Goal: Information Seeking & Learning: Check status

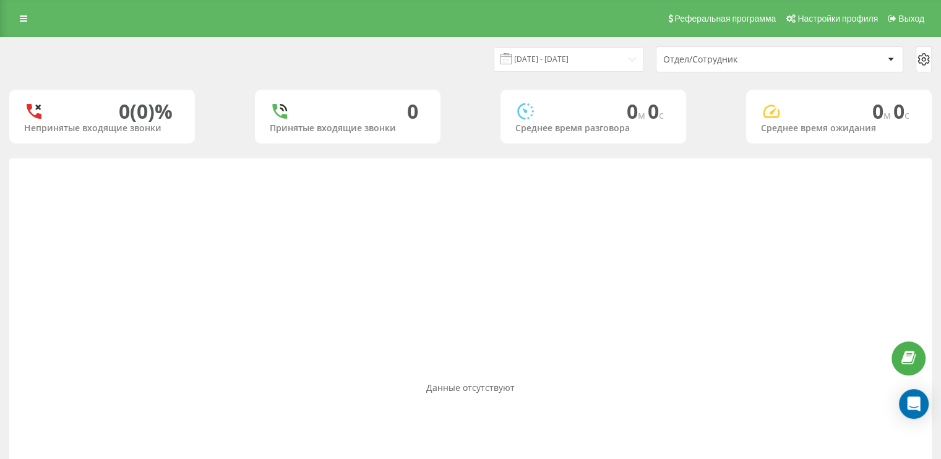
click at [797, 56] on div "Отдел/Сотрудник" at bounding box center [737, 59] width 148 height 11
click at [441, 48] on div "[DATE] - [DATE] Отдел/Сотрудник" at bounding box center [470, 59] width 923 height 26
click at [30, 19] on link at bounding box center [23, 18] width 22 height 17
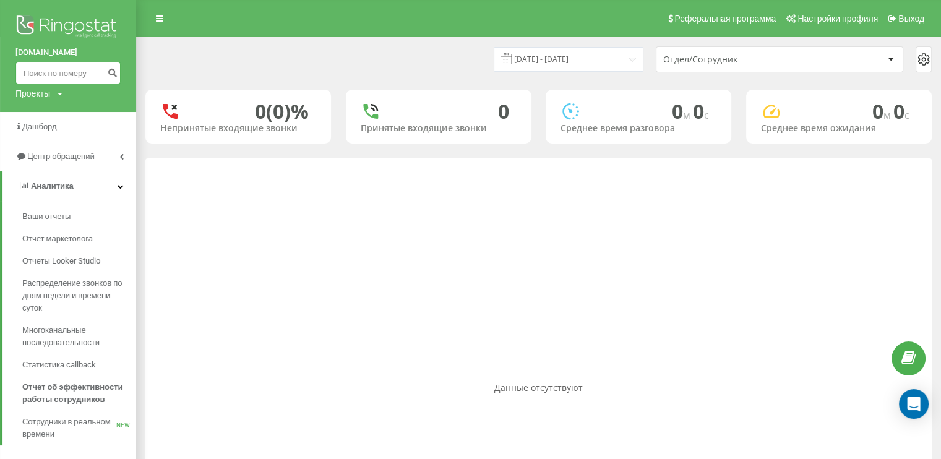
click at [55, 64] on input at bounding box center [67, 73] width 105 height 22
paste input "380992940914"
type input "380992940914"
click at [112, 74] on icon "submit" at bounding box center [112, 70] width 11 height 7
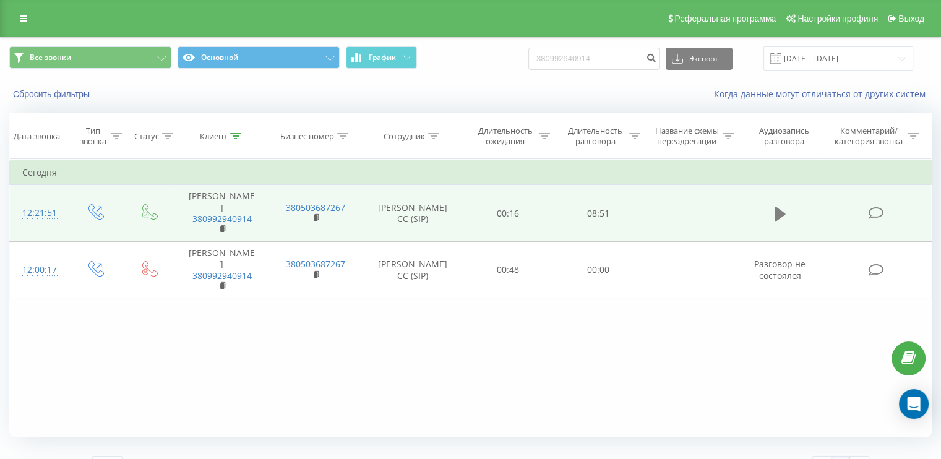
click at [782, 212] on icon at bounding box center [780, 214] width 11 height 15
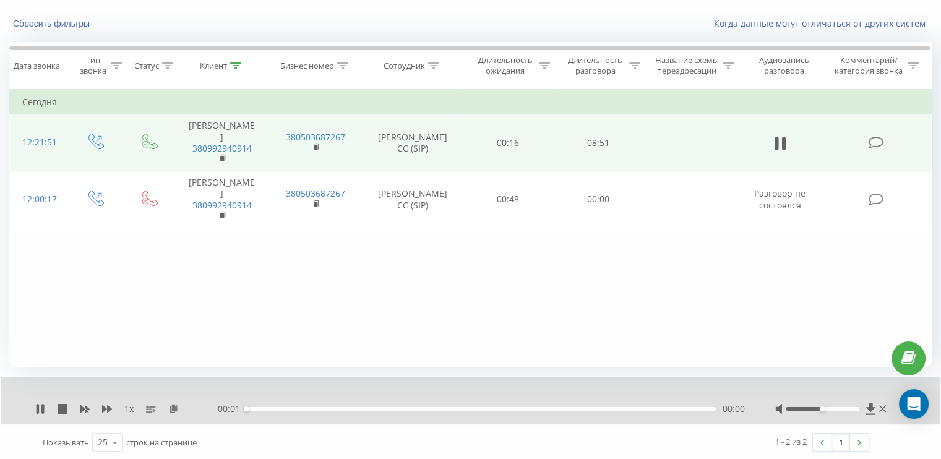
scroll to position [72, 0]
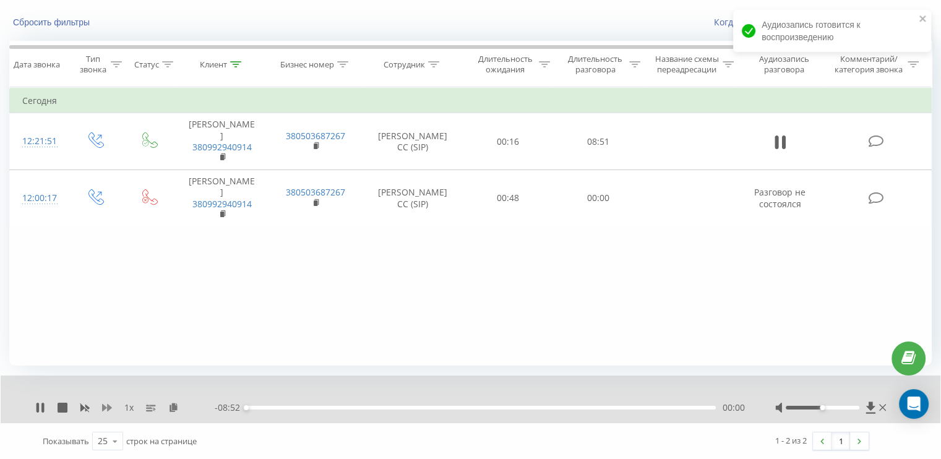
click at [103, 405] on icon at bounding box center [107, 407] width 10 height 7
click at [187, 407] on icon at bounding box center [186, 407] width 11 height 9
click at [41, 407] on icon at bounding box center [40, 408] width 10 height 10
